Goal: Transaction & Acquisition: Purchase product/service

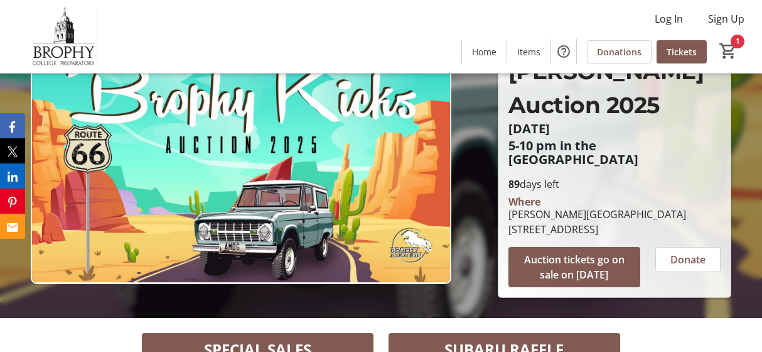
scroll to position [62, 0]
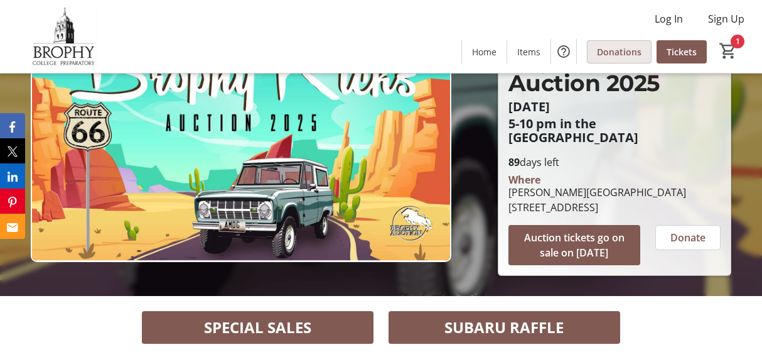
click at [618, 48] on span "Donations" at bounding box center [619, 51] width 45 height 13
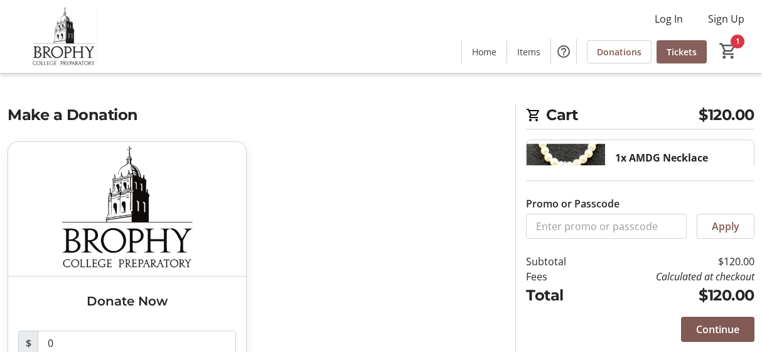
click at [674, 58] on span "Tickets" at bounding box center [682, 51] width 30 height 13
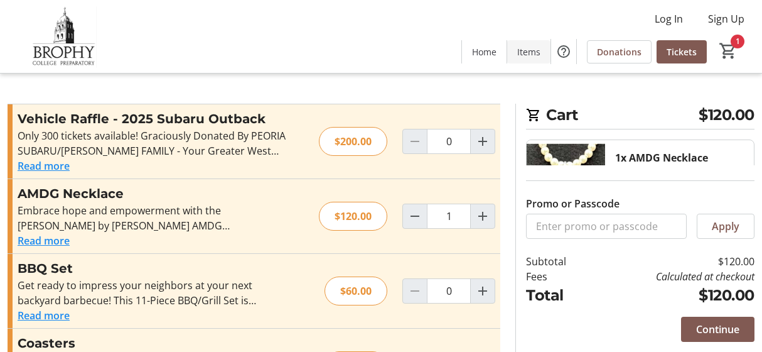
click at [529, 53] on span "Items" at bounding box center [528, 51] width 23 height 13
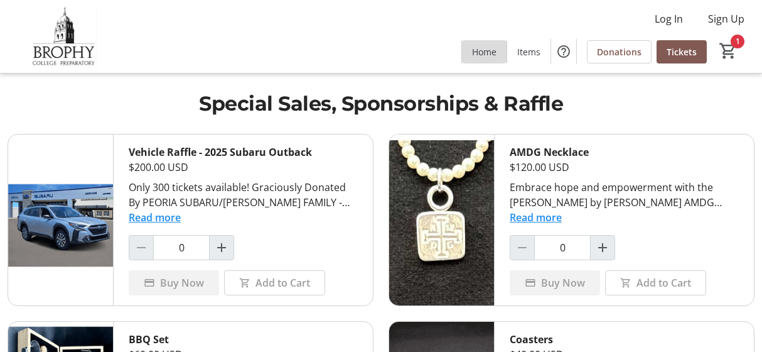
click at [478, 56] on span "Home" at bounding box center [484, 51] width 24 height 13
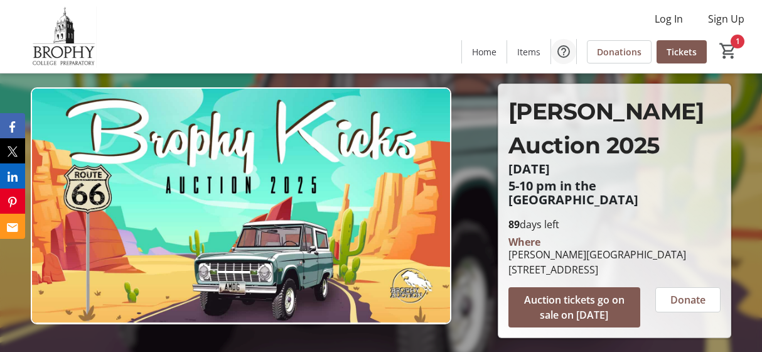
click at [567, 51] on mat-icon "Help" at bounding box center [563, 51] width 15 height 15
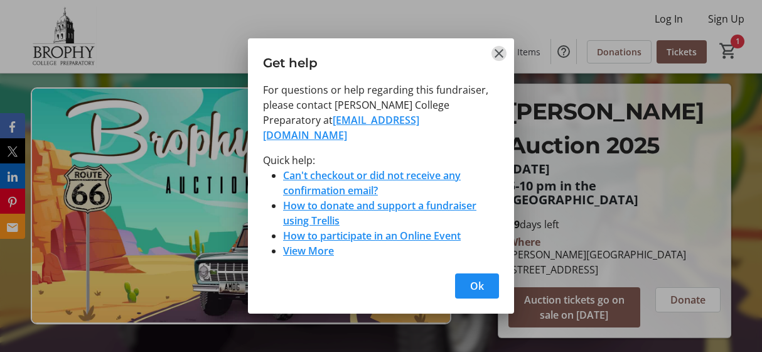
click at [499, 58] on mat-icon "Close" at bounding box center [499, 53] width 15 height 15
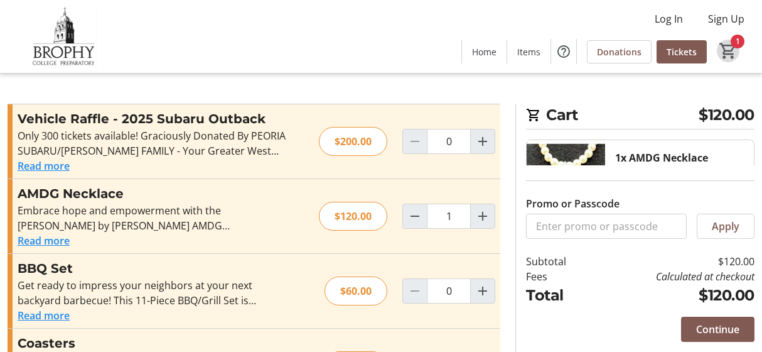
click at [732, 46] on mat-icon "1" at bounding box center [728, 50] width 19 height 19
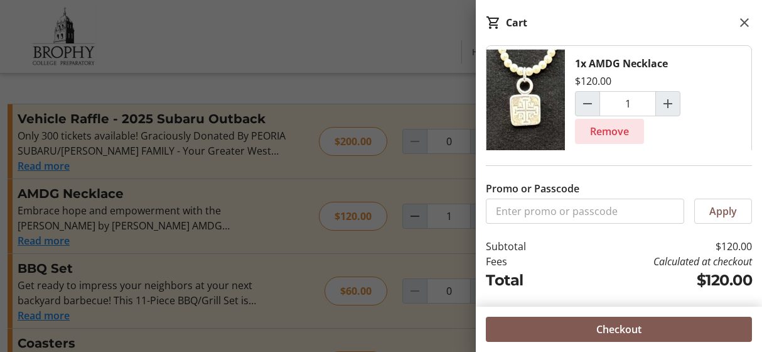
click at [618, 135] on span "Remove" at bounding box center [609, 131] width 39 height 15
type input "0"
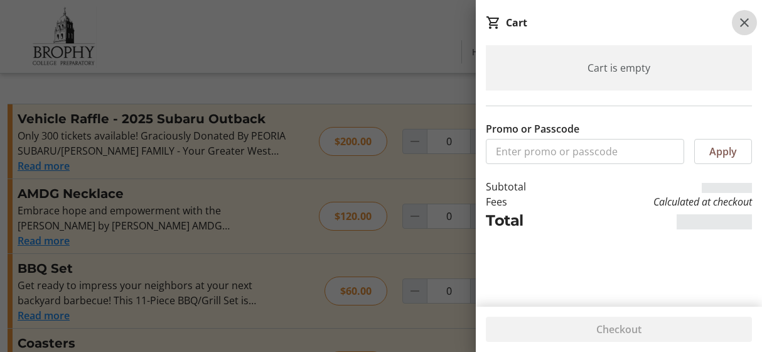
click at [744, 22] on mat-icon at bounding box center [744, 22] width 15 height 15
